Goal: Share content: Share content

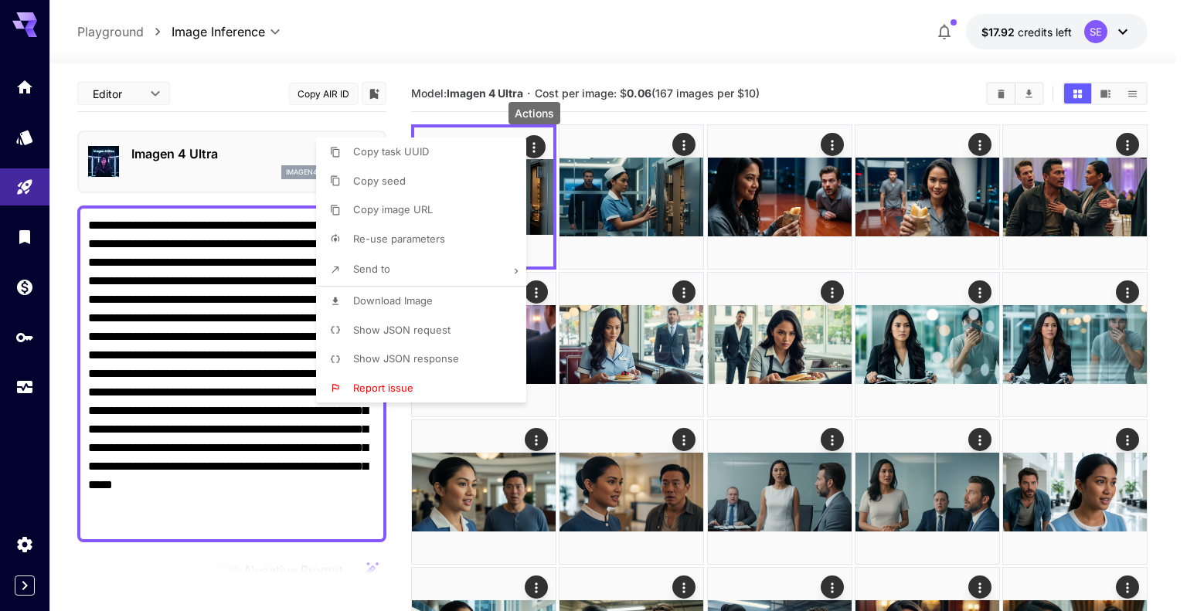
click at [162, 252] on div at bounding box center [593, 305] width 1187 height 611
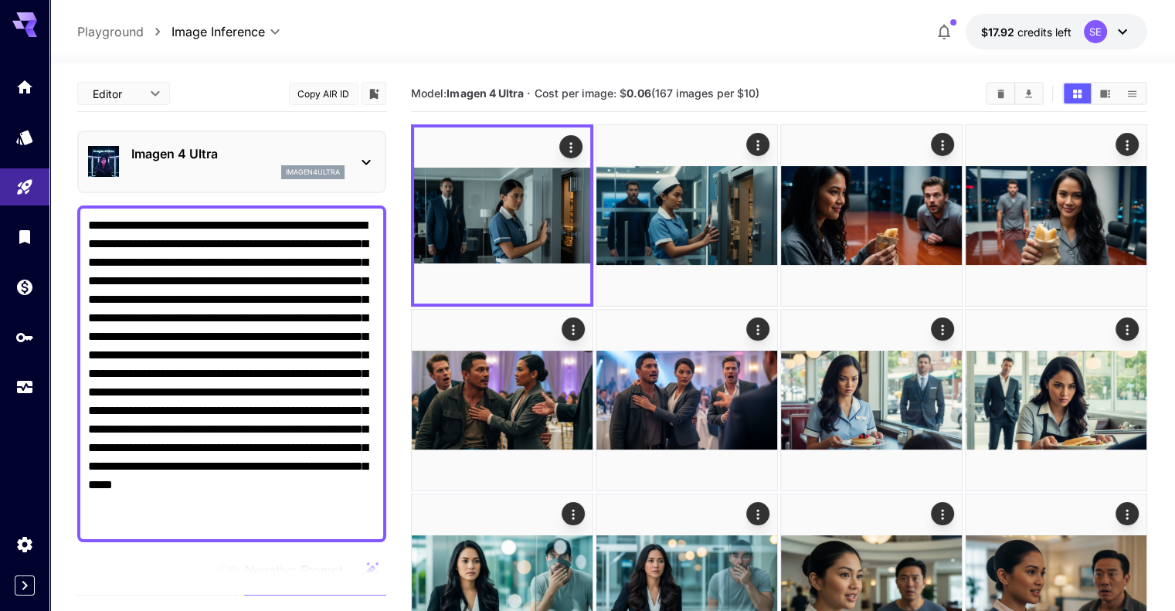
click at [169, 259] on textarea "**********" at bounding box center [231, 373] width 287 height 315
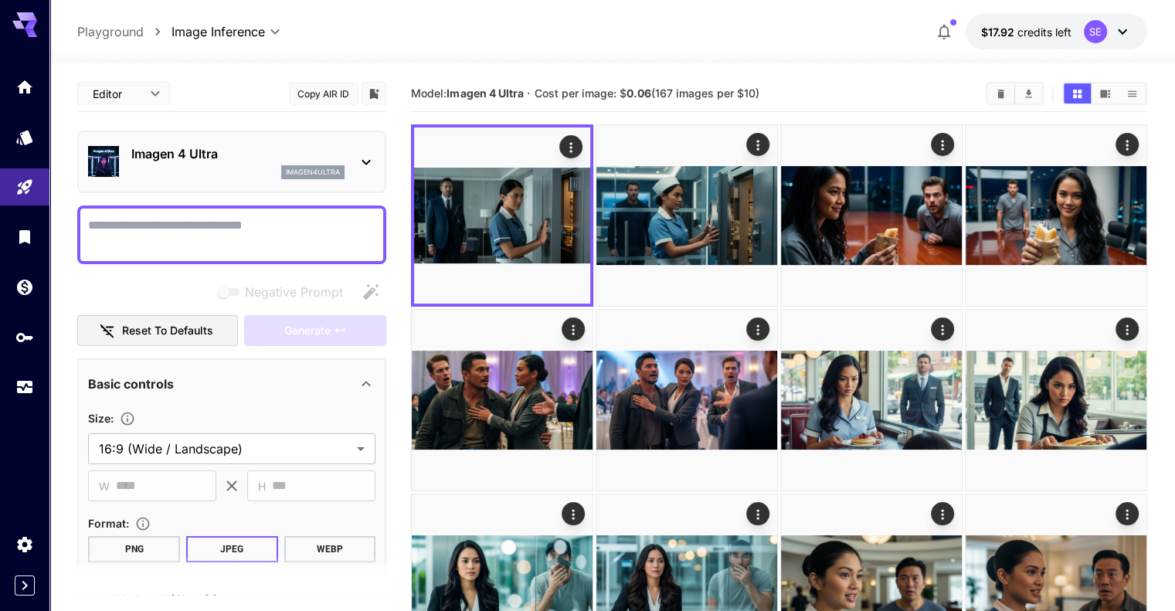
paste textarea "**********"
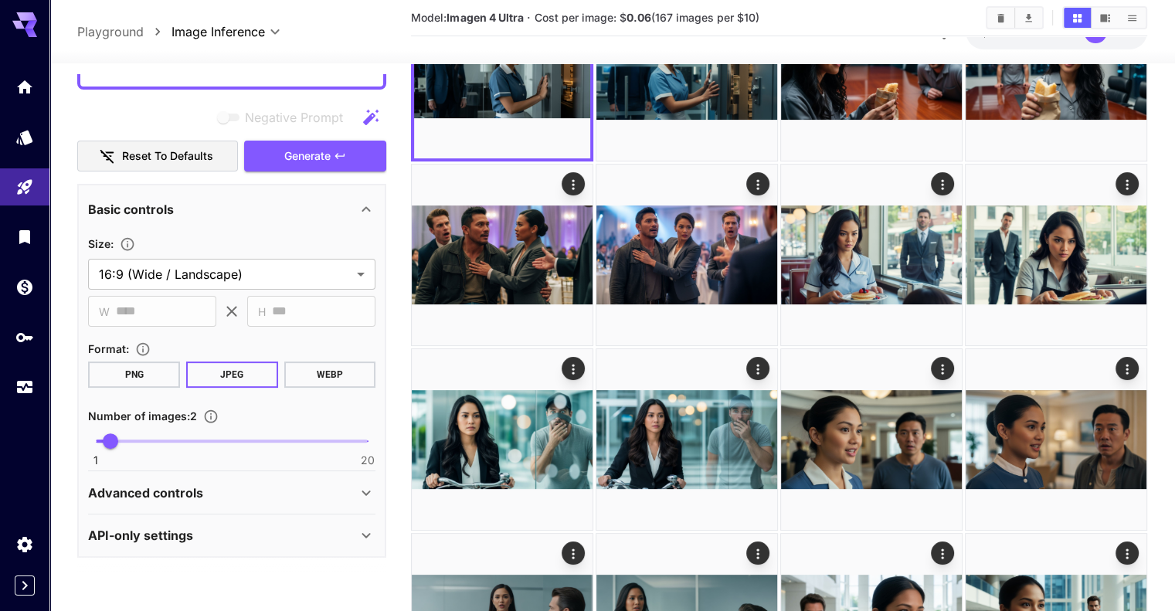
scroll to position [155, 0]
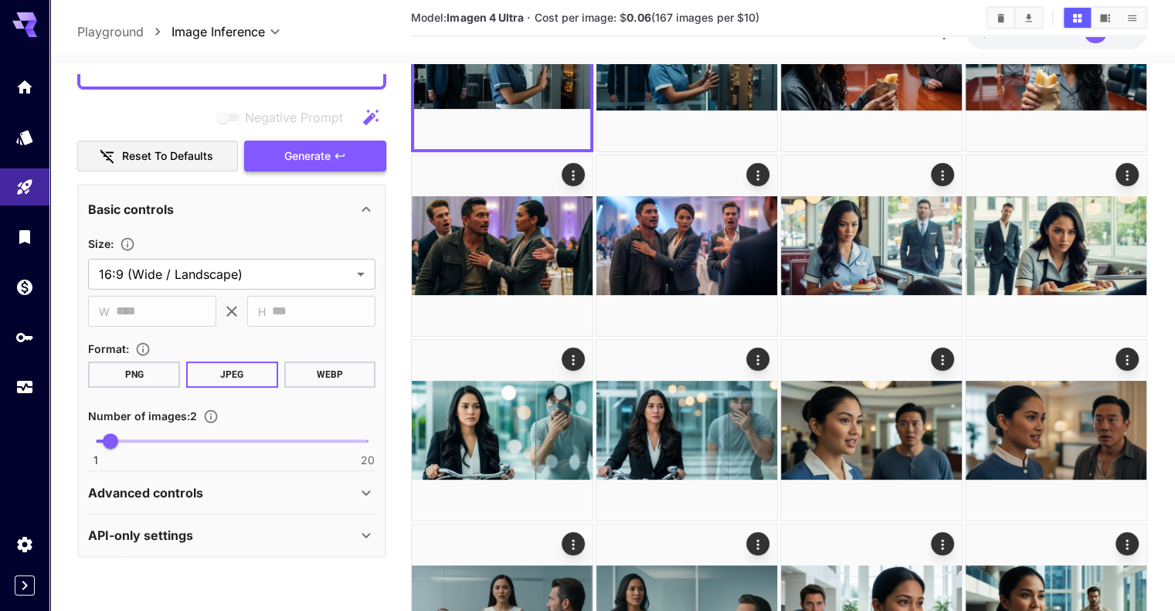
type textarea "**********"
click at [341, 151] on icon "button" at bounding box center [340, 156] width 12 height 12
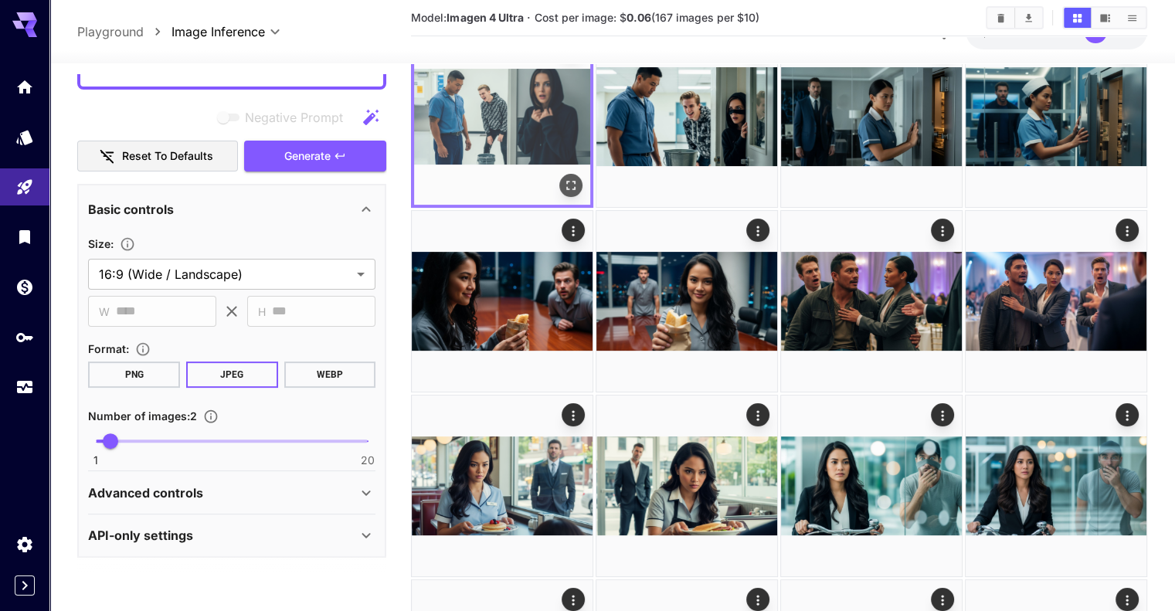
scroll to position [0, 0]
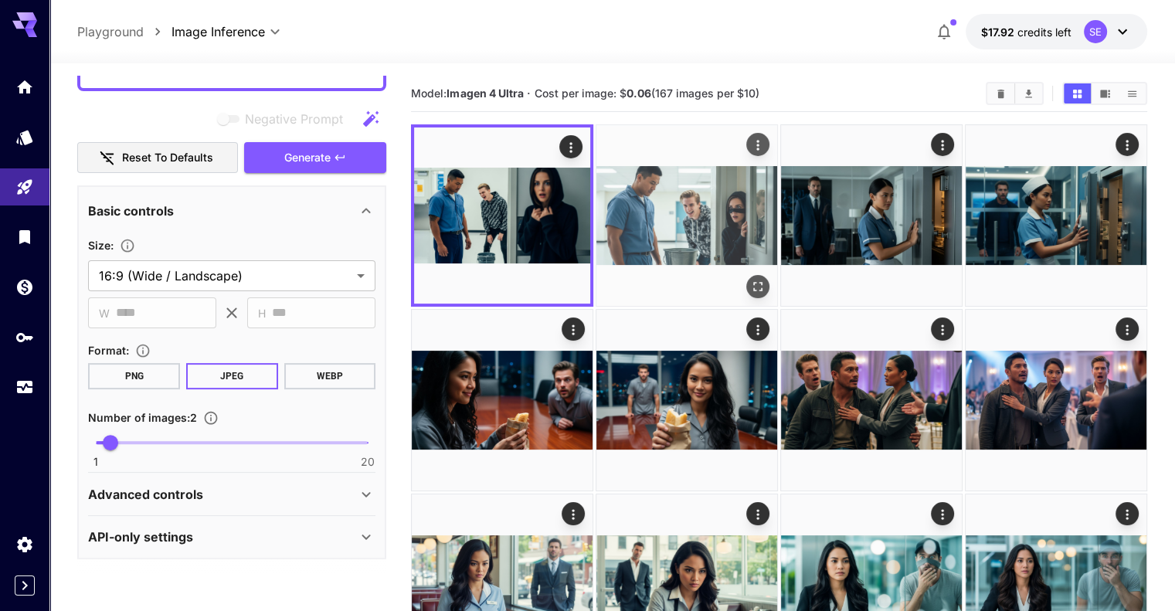
click at [750, 279] on icon "Open in fullscreen" at bounding box center [757, 286] width 15 height 15
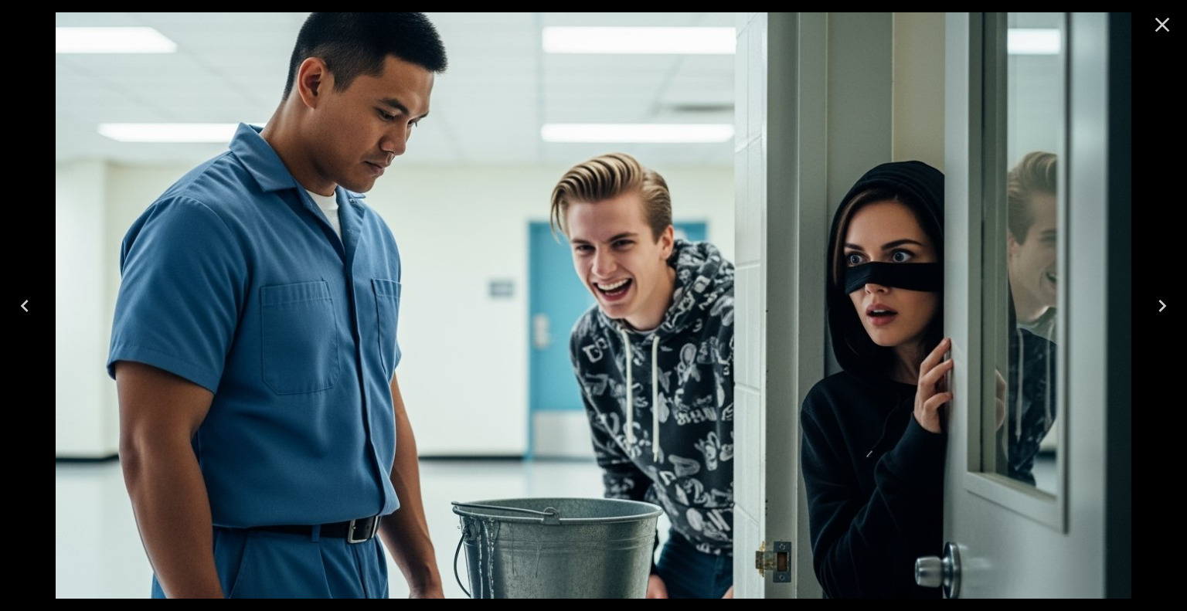
click at [1158, 30] on icon "Close" at bounding box center [1162, 24] width 25 height 25
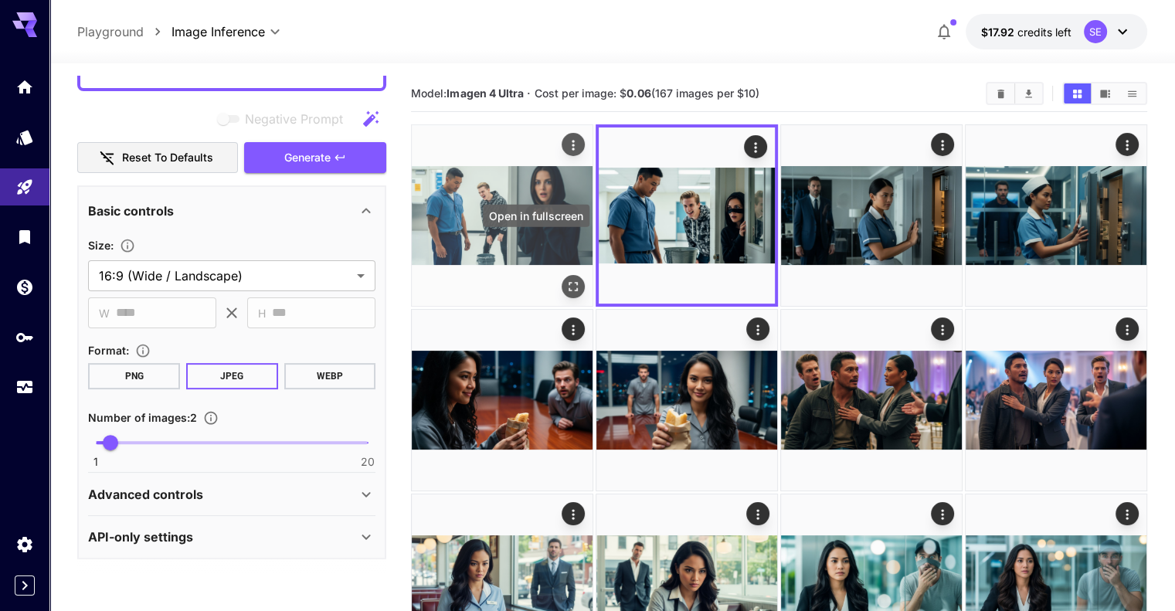
click at [565, 279] on icon "Open in fullscreen" at bounding box center [572, 286] width 15 height 15
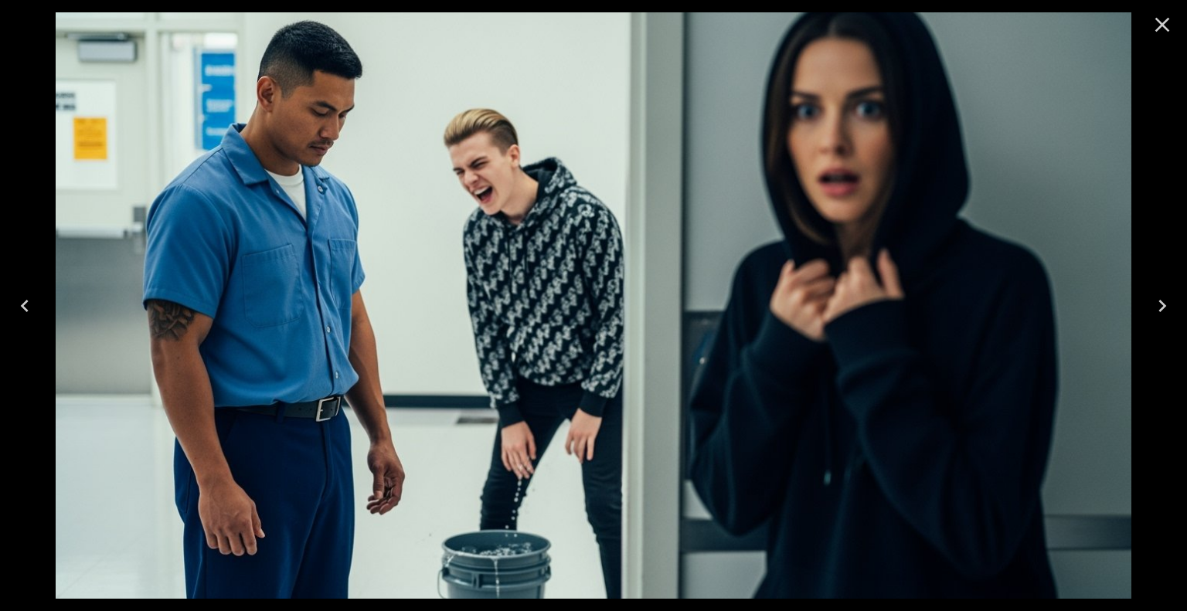
click at [1162, 299] on icon "Next" at bounding box center [1162, 306] width 25 height 25
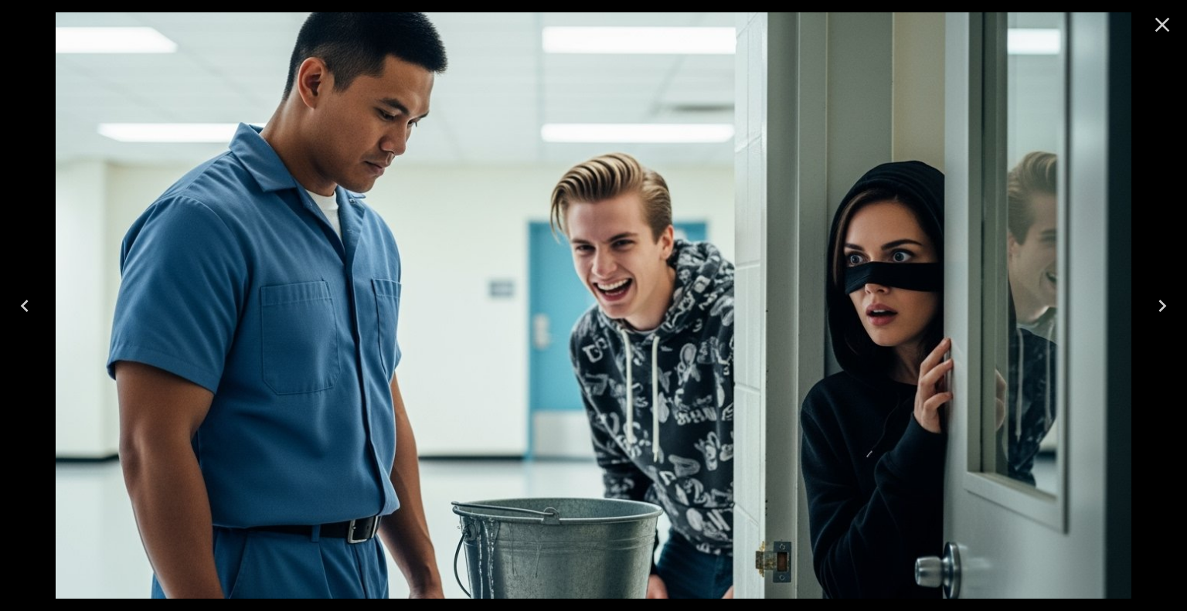
click at [16, 307] on icon "Previous" at bounding box center [24, 306] width 25 height 25
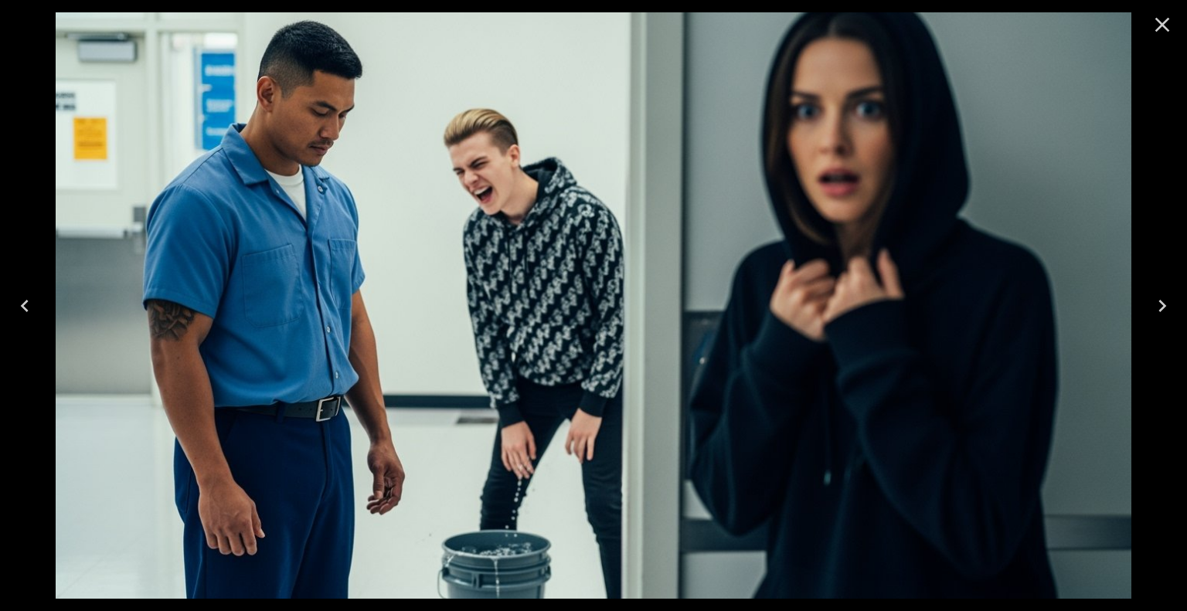
click at [1163, 21] on icon "Close" at bounding box center [1162, 24] width 25 height 25
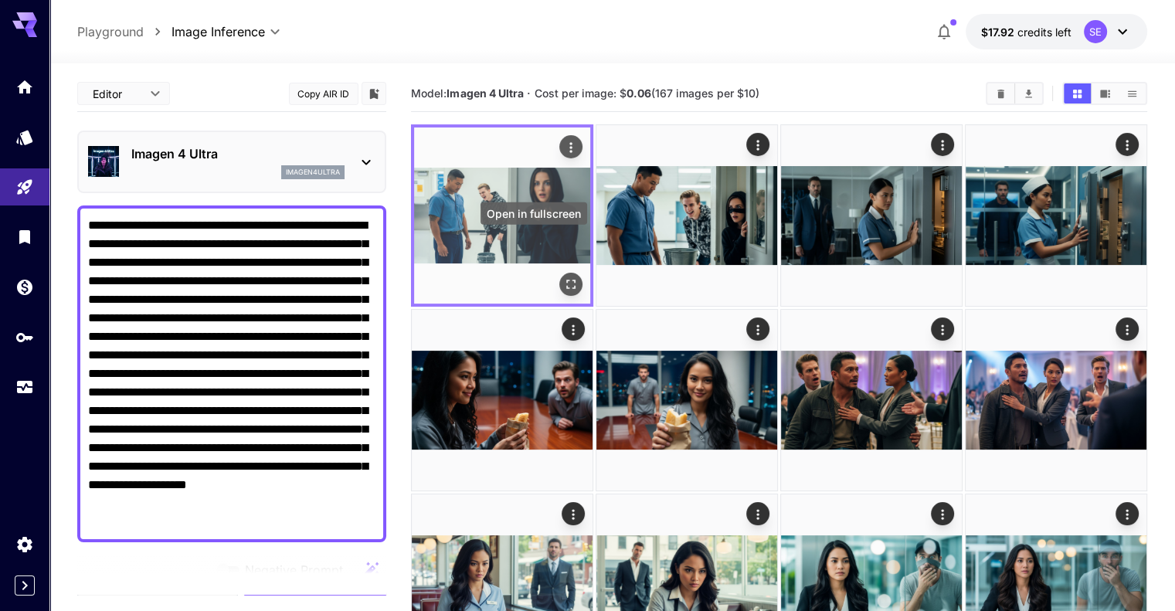
click at [563, 277] on icon "Open in fullscreen" at bounding box center [570, 284] width 15 height 15
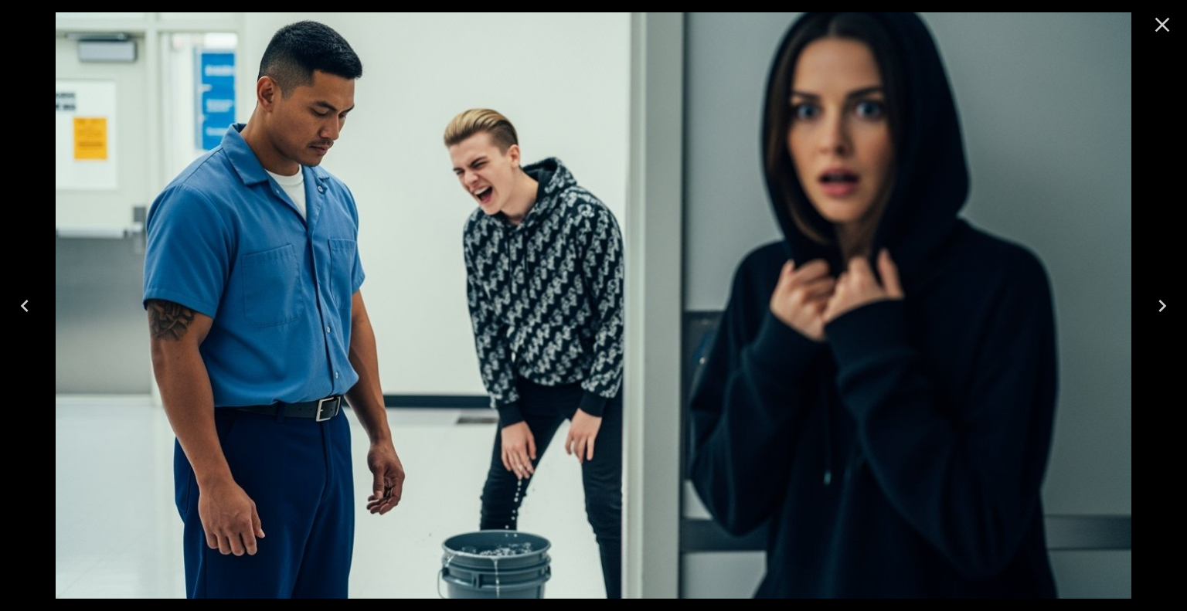
click at [1160, 22] on icon "Close" at bounding box center [1162, 25] width 15 height 15
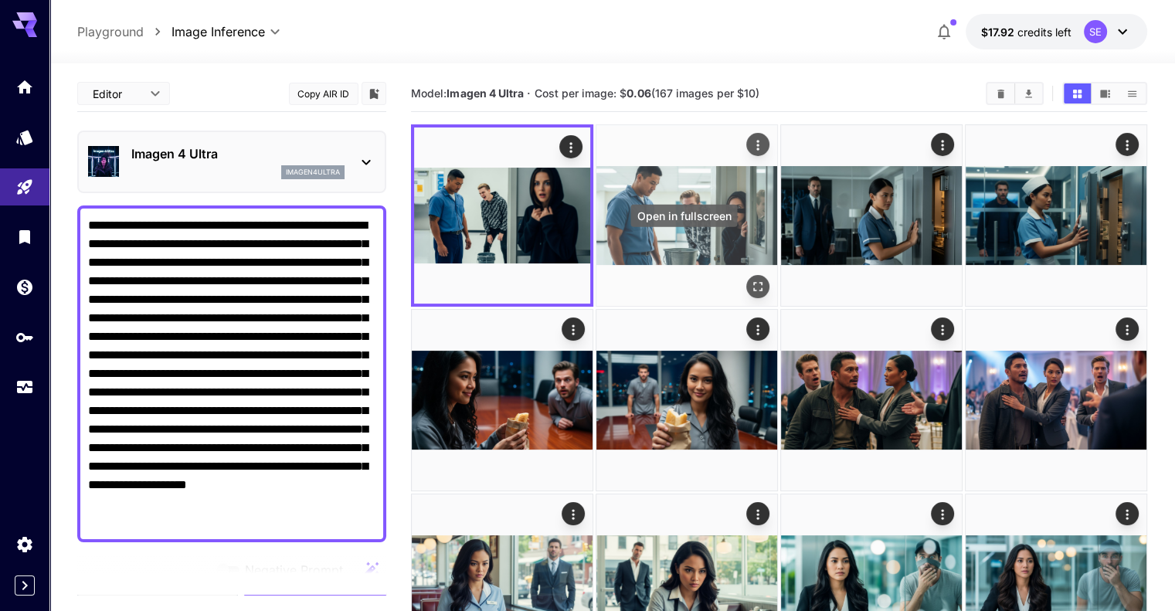
click at [750, 279] on icon "Open in fullscreen" at bounding box center [757, 286] width 15 height 15
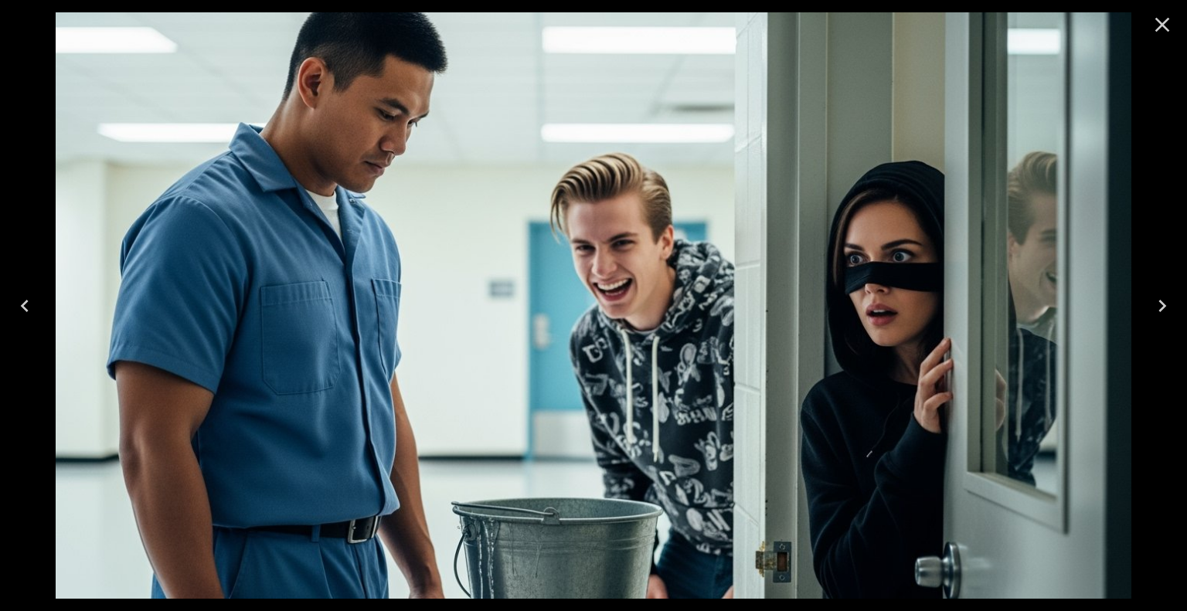
click at [1166, 22] on icon "Close" at bounding box center [1162, 24] width 25 height 25
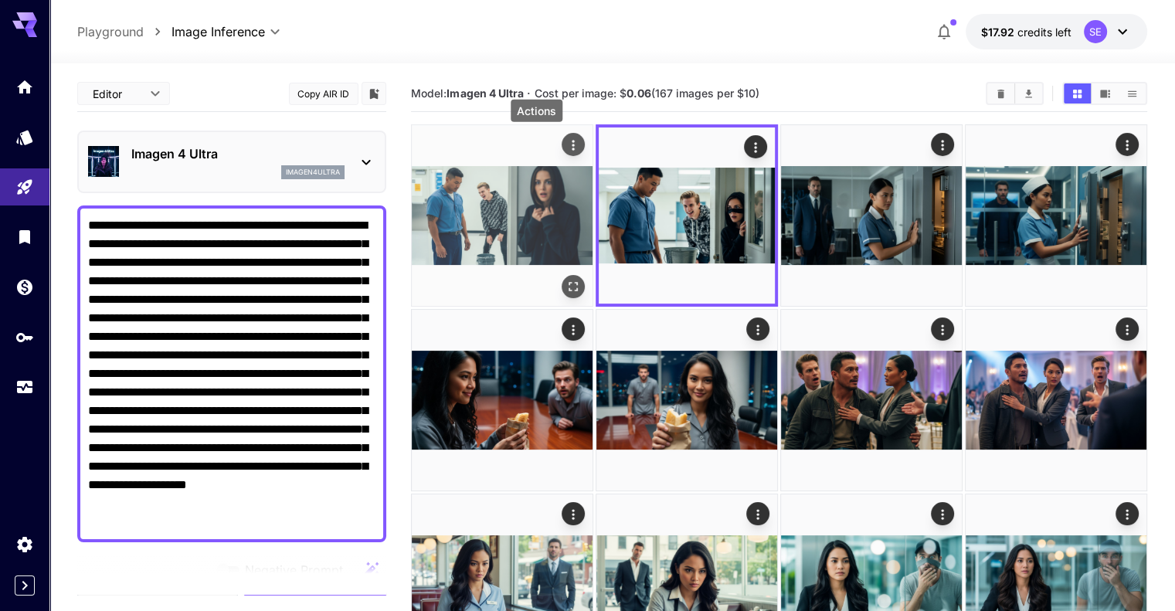
click at [565, 144] on icon "Actions" at bounding box center [572, 145] width 15 height 15
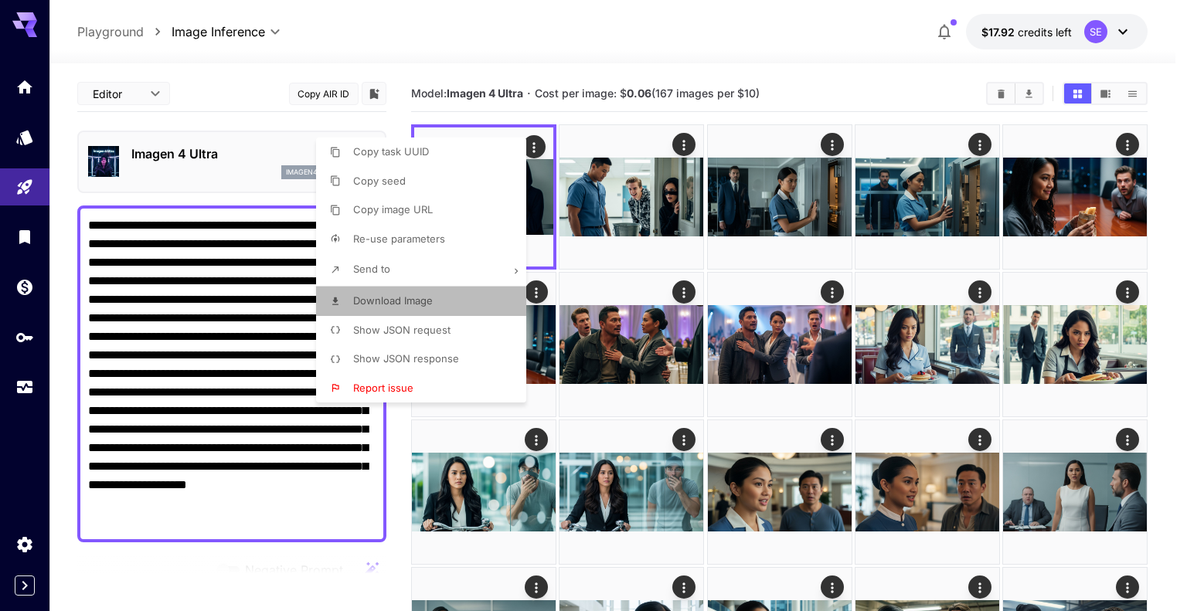
click at [441, 304] on li "Download Image" at bounding box center [425, 301] width 219 height 29
